Goal: Task Accomplishment & Management: Use online tool/utility

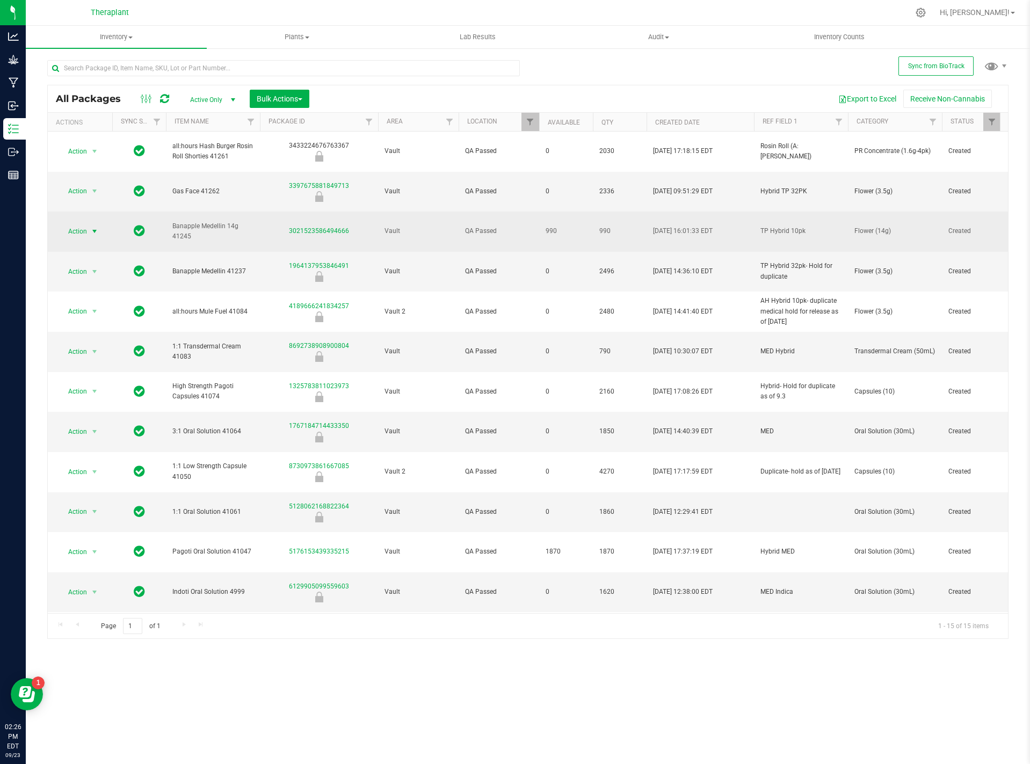
click at [98, 227] on span "select" at bounding box center [94, 231] width 9 height 9
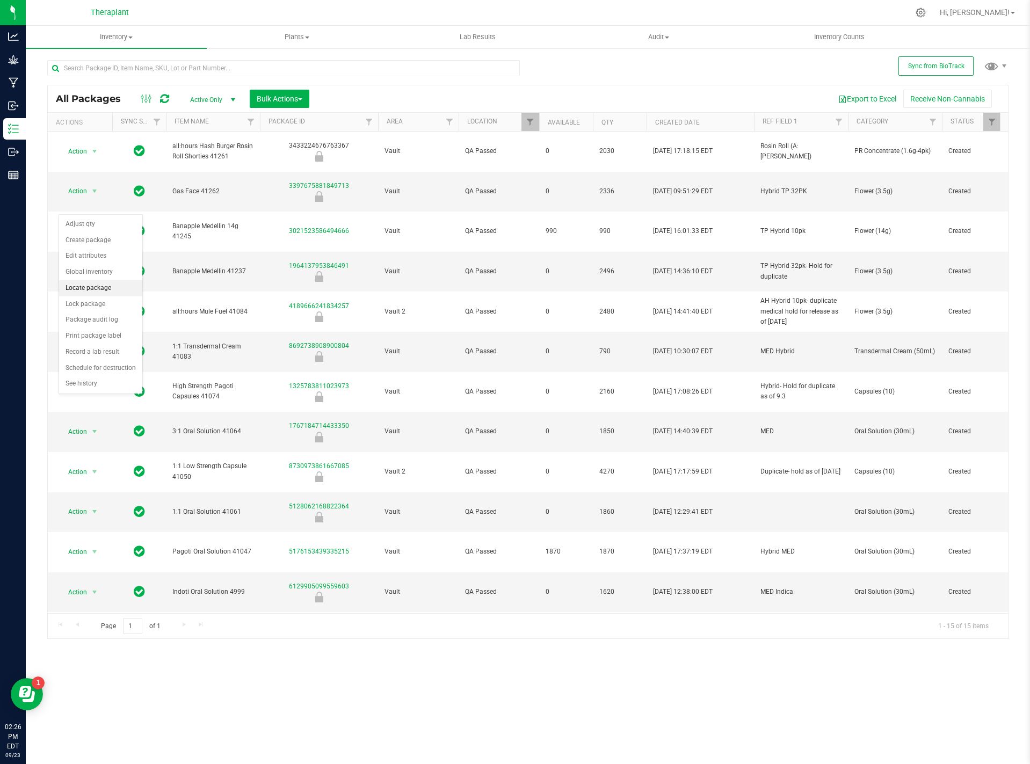
click at [106, 289] on li "Locate package" at bounding box center [100, 288] width 83 height 16
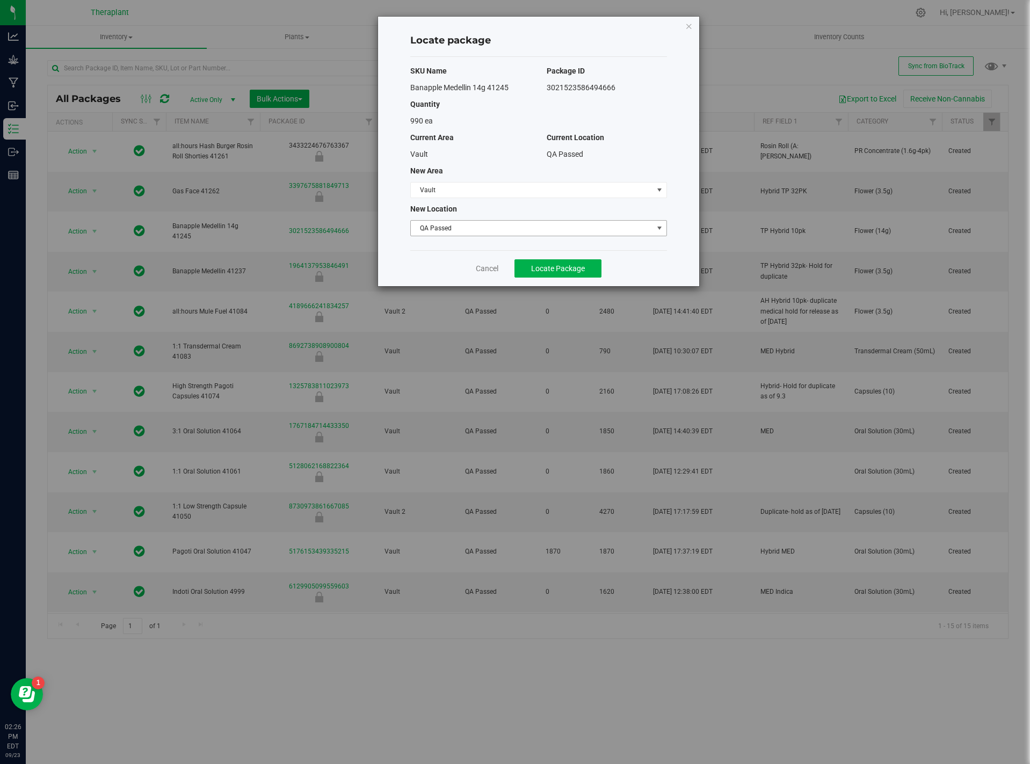
click at [491, 232] on span "QA Passed" at bounding box center [532, 228] width 242 height 15
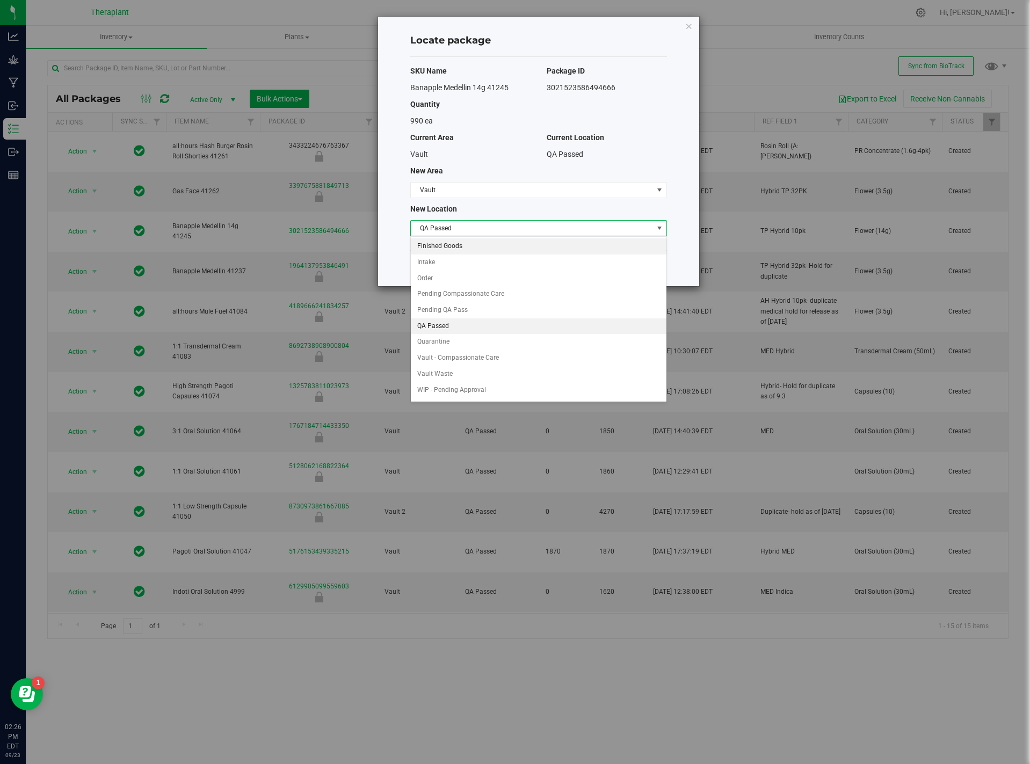
click at [456, 246] on li "Finished Goods" at bounding box center [539, 246] width 256 height 16
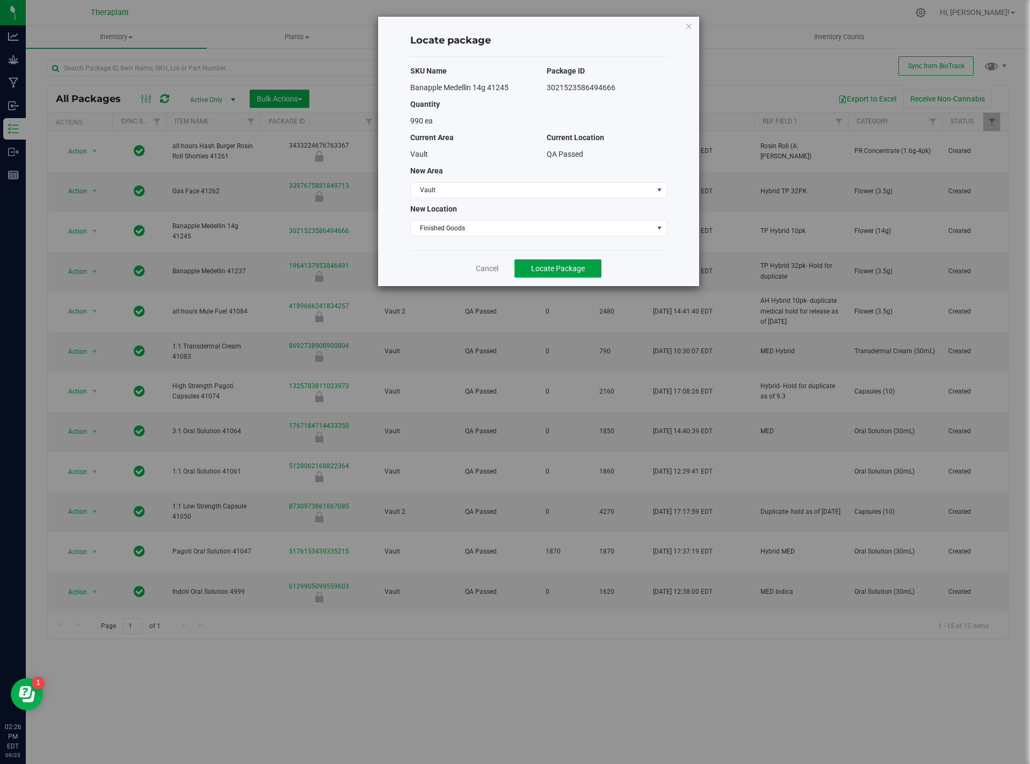
click at [564, 272] on span "Locate Package" at bounding box center [558, 268] width 54 height 9
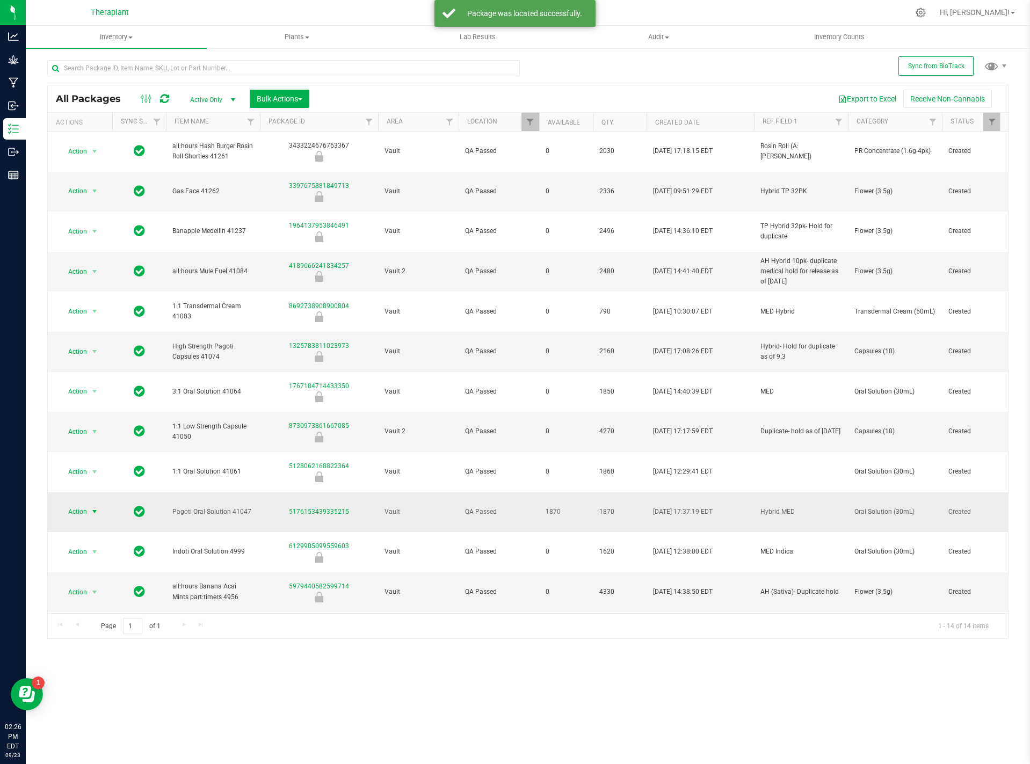
click at [84, 504] on span "Action" at bounding box center [73, 511] width 29 height 15
click at [103, 503] on li "Locate package" at bounding box center [100, 509] width 83 height 16
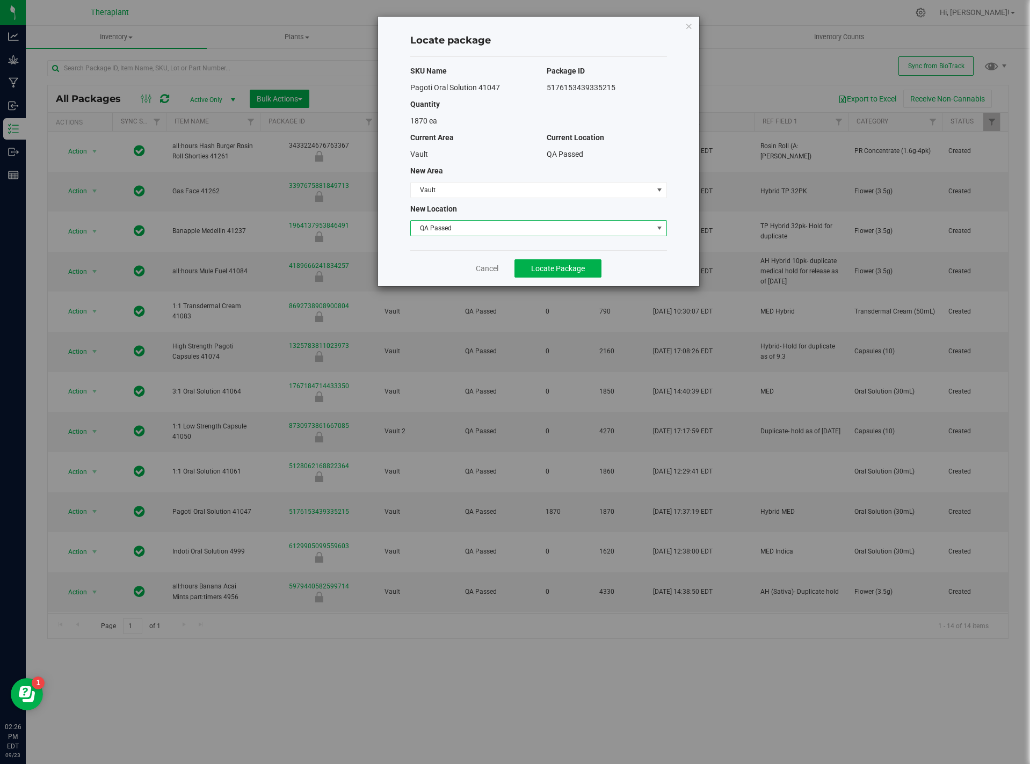
click at [455, 223] on span "QA Passed" at bounding box center [532, 228] width 242 height 15
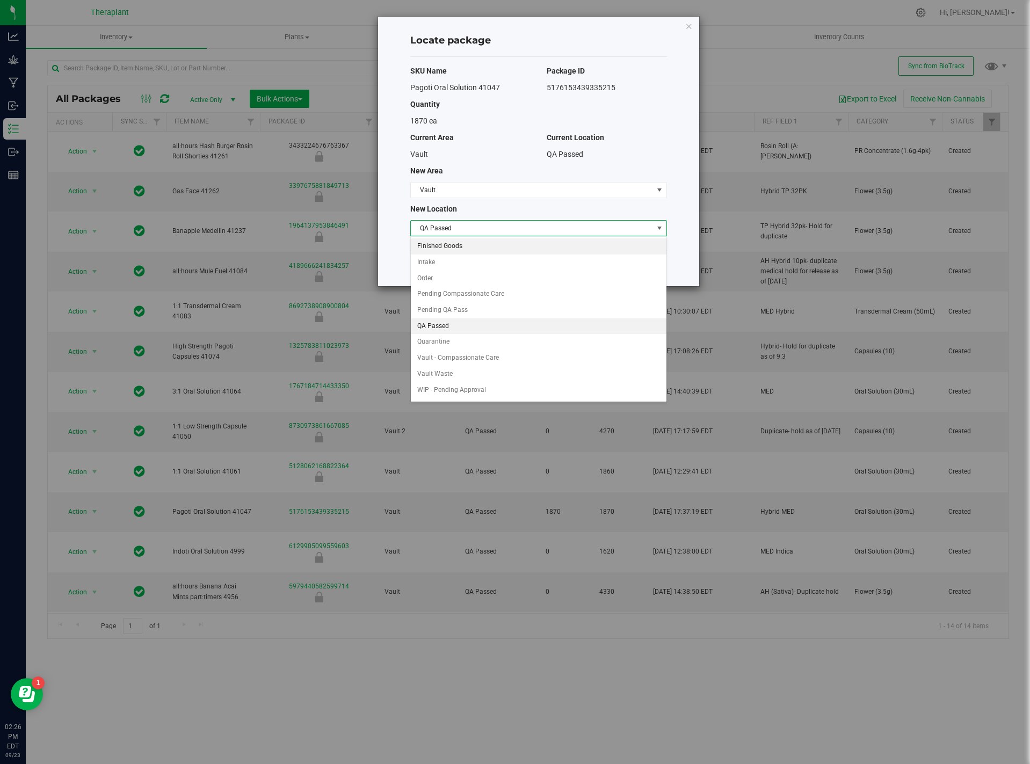
click at [460, 251] on li "Finished Goods" at bounding box center [539, 246] width 256 height 16
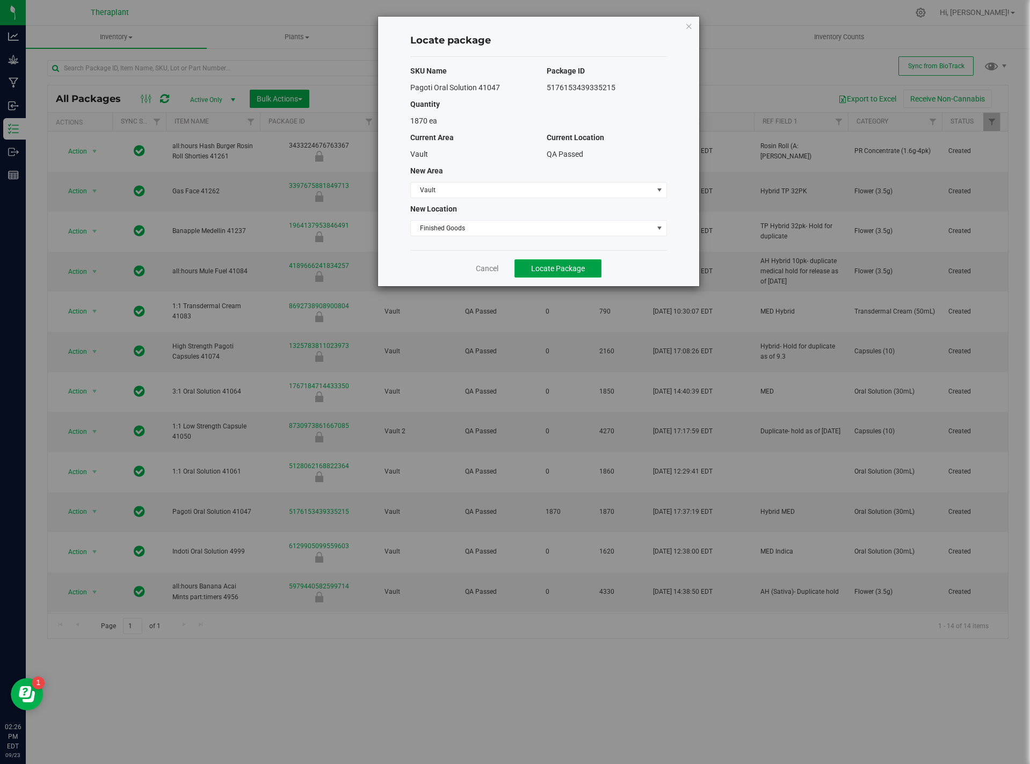
click at [551, 264] on span "Locate Package" at bounding box center [558, 268] width 54 height 9
